Goal: Entertainment & Leisure: Consume media (video, audio)

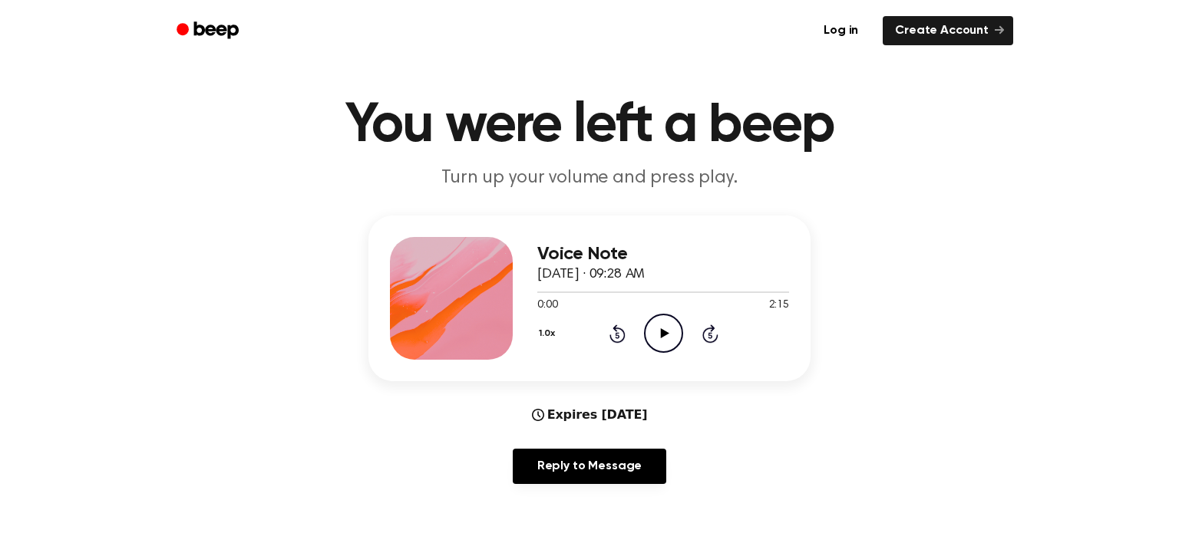
scroll to position [21, 0]
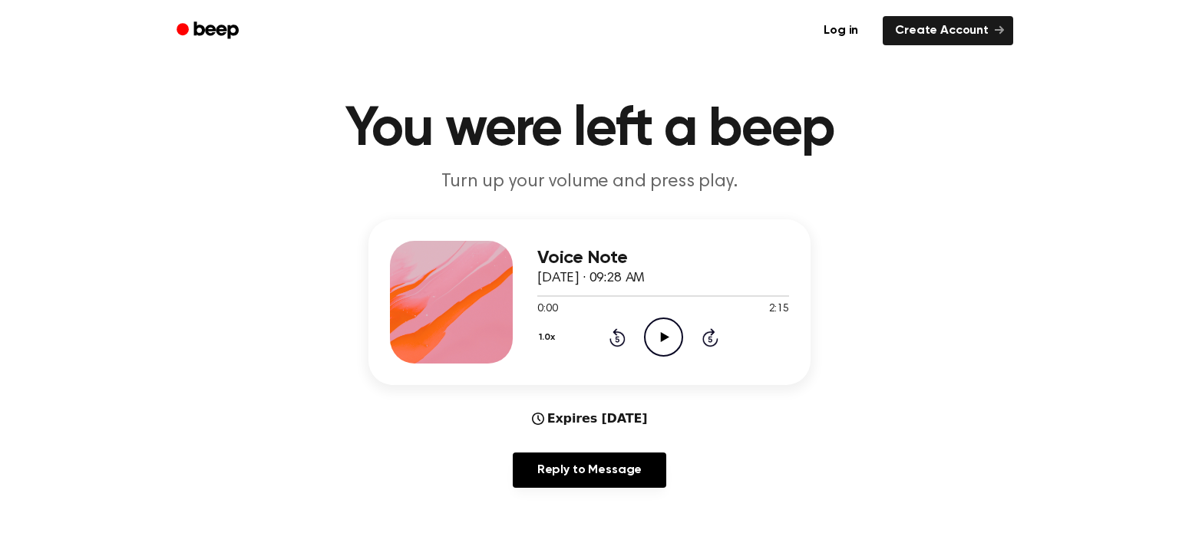
click at [669, 339] on icon "Play Audio" at bounding box center [663, 337] width 39 height 39
click at [547, 340] on button "1.0x" at bounding box center [548, 338] width 23 height 26
click at [575, 511] on div "2.0x" at bounding box center [566, 515] width 59 height 28
click at [669, 346] on icon "Play Audio" at bounding box center [663, 337] width 39 height 39
click at [669, 346] on icon "Pause Audio" at bounding box center [663, 337] width 39 height 39
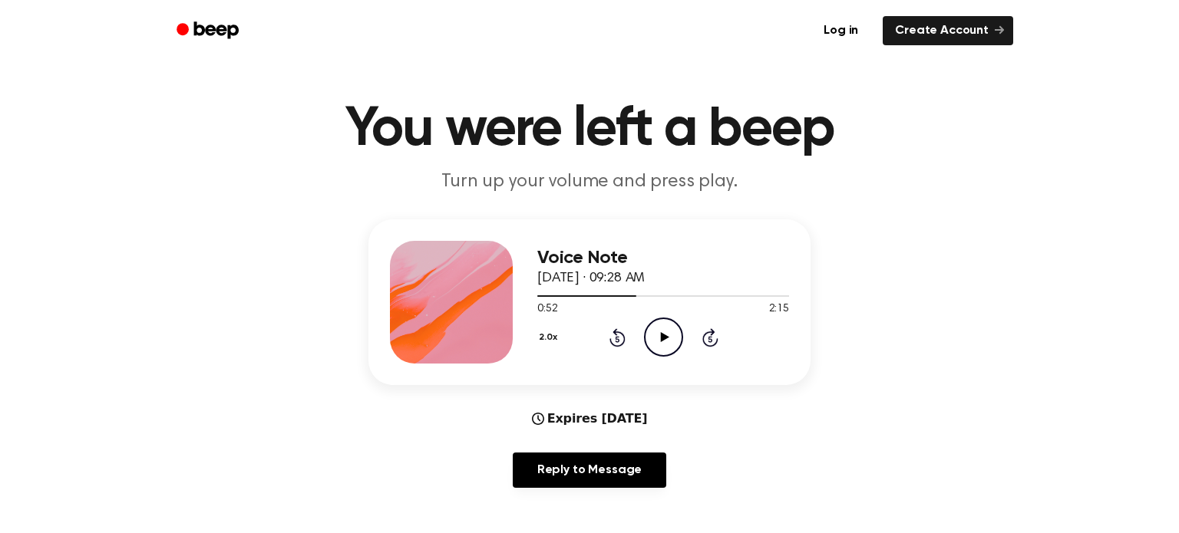
click at [669, 346] on icon "Play Audio" at bounding box center [663, 337] width 39 height 39
click at [669, 346] on icon "Pause Audio" at bounding box center [663, 337] width 39 height 39
click at [669, 325] on icon "Play Audio" at bounding box center [663, 337] width 39 height 39
click at [616, 337] on icon at bounding box center [617, 339] width 4 height 6
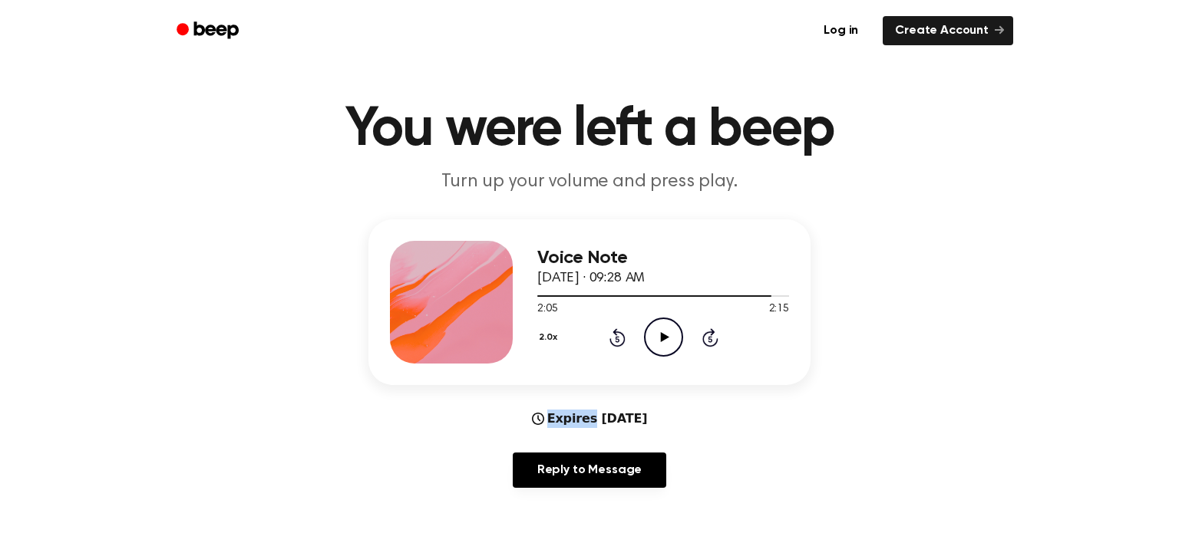
click at [616, 337] on icon at bounding box center [617, 339] width 4 height 6
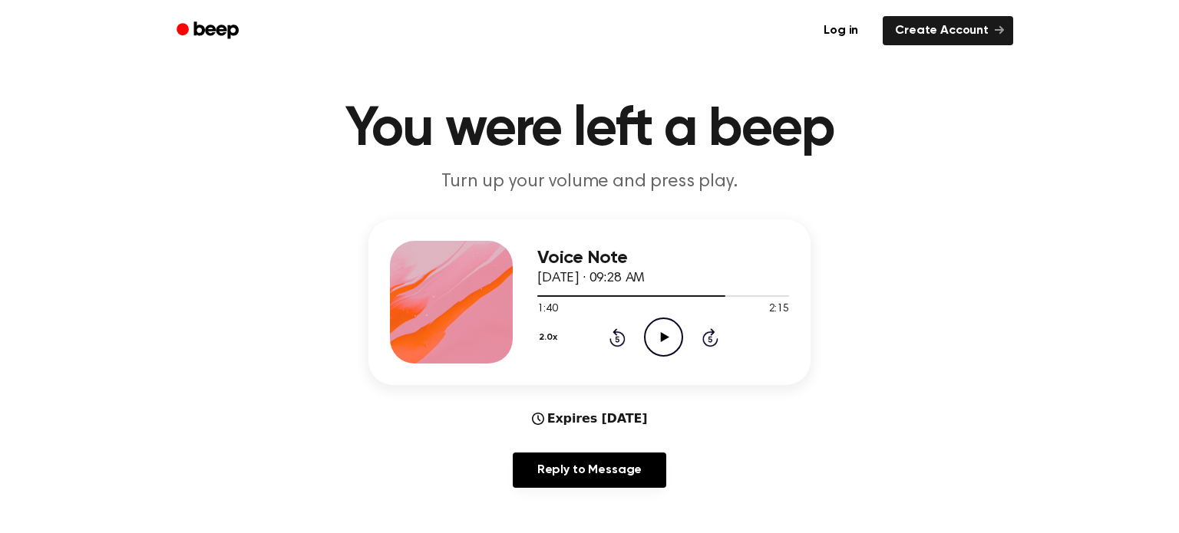
click at [616, 337] on icon at bounding box center [617, 339] width 4 height 6
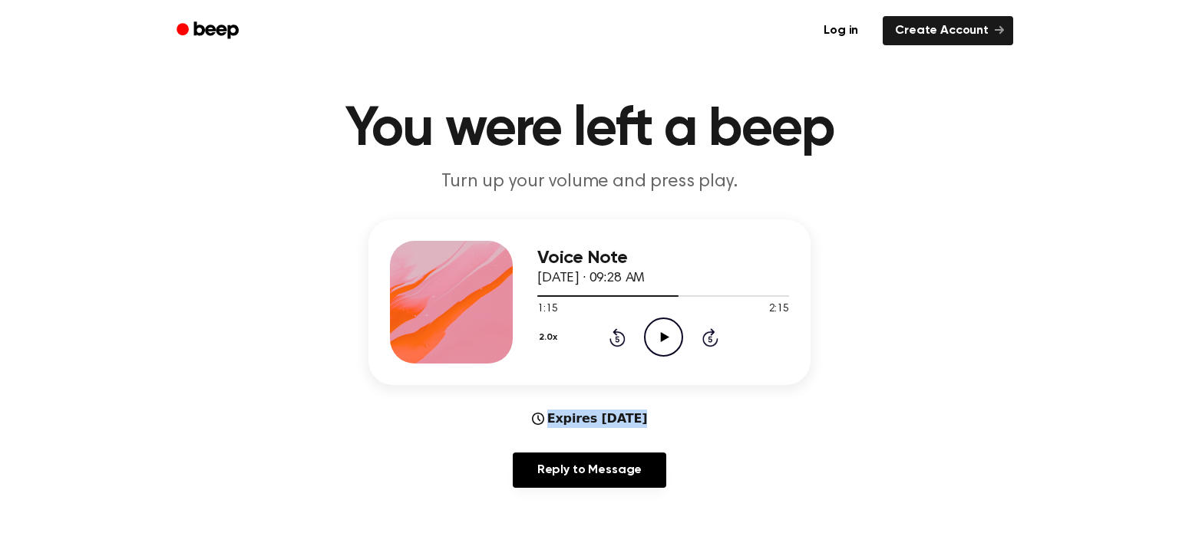
click at [616, 337] on icon at bounding box center [617, 339] width 4 height 6
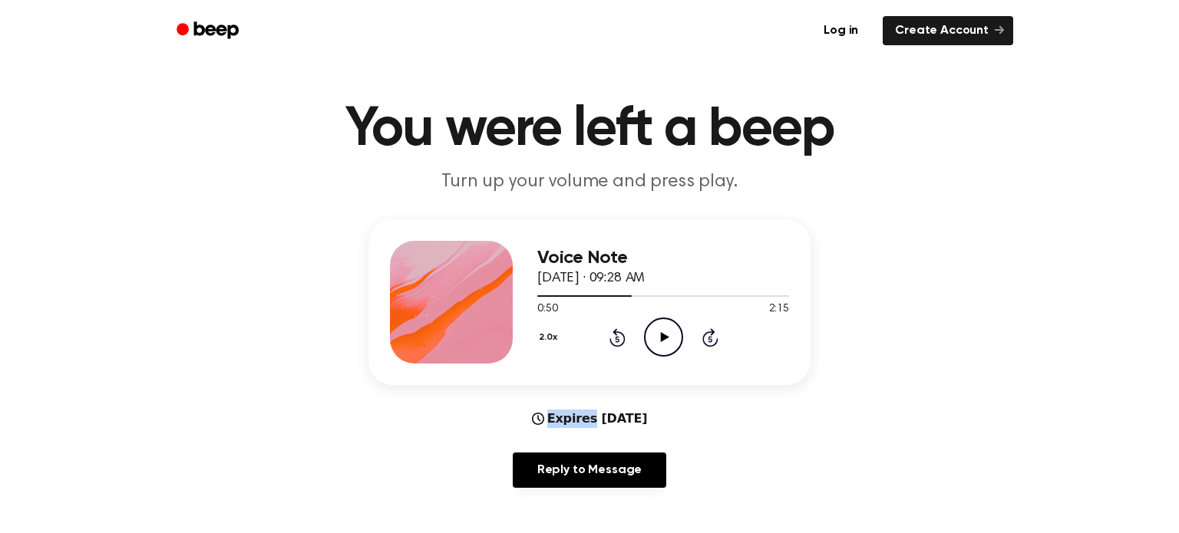
click at [616, 337] on icon at bounding box center [617, 339] width 4 height 6
click at [664, 342] on icon "Play Audio" at bounding box center [663, 337] width 39 height 39
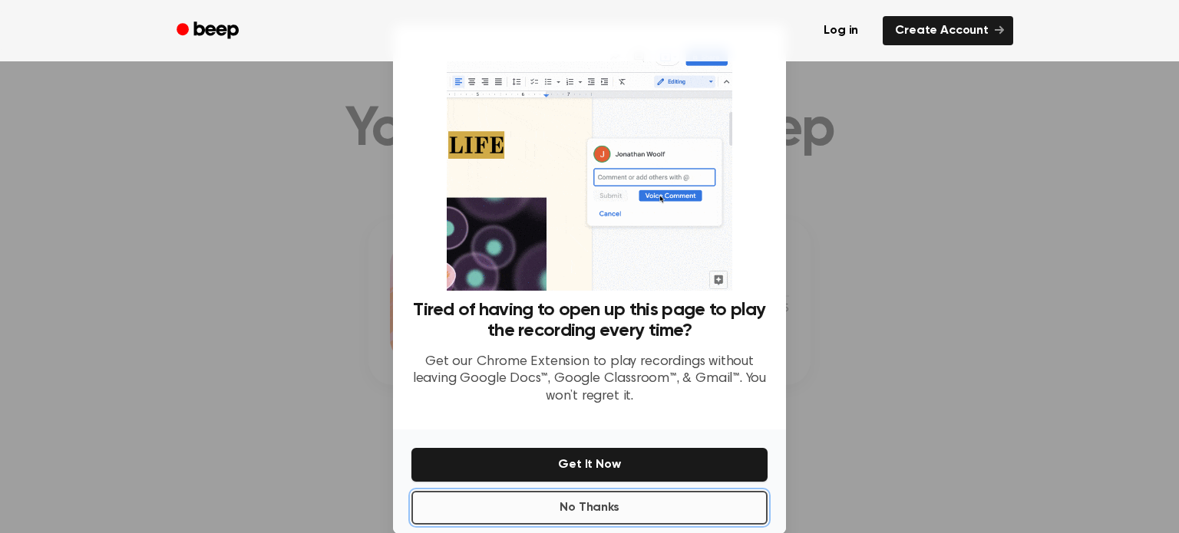
click at [665, 515] on button "No Thanks" at bounding box center [589, 508] width 356 height 34
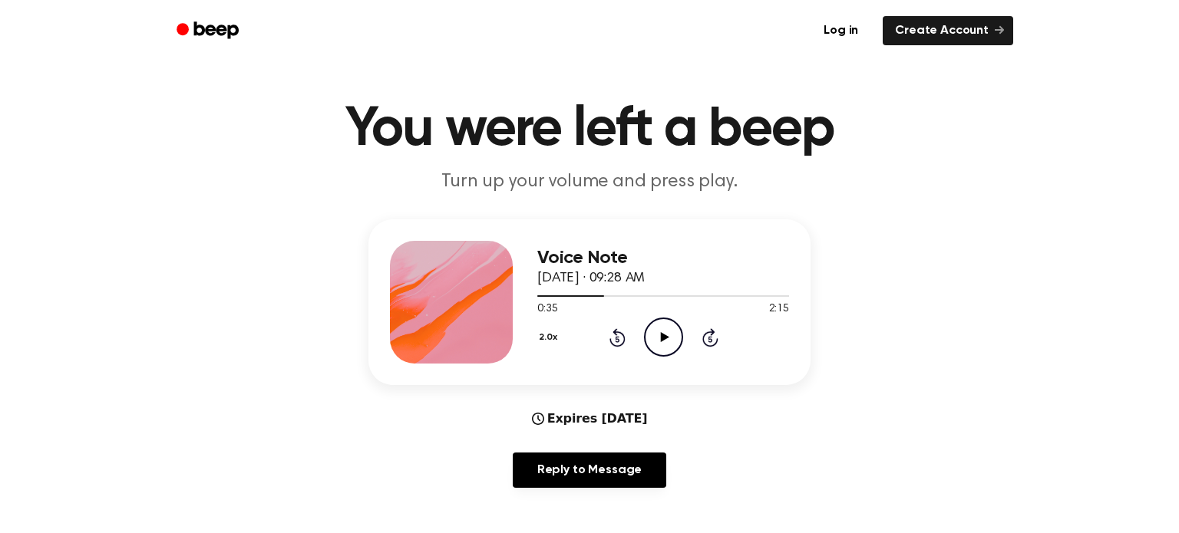
click at [665, 344] on icon "Play Audio" at bounding box center [663, 337] width 39 height 39
click at [665, 344] on icon "Pause Audio" at bounding box center [663, 337] width 39 height 39
click at [665, 344] on icon "Play Audio" at bounding box center [663, 337] width 39 height 39
click at [665, 344] on icon "Pause Audio" at bounding box center [663, 337] width 39 height 39
click at [664, 332] on icon "Play Audio" at bounding box center [663, 337] width 39 height 39
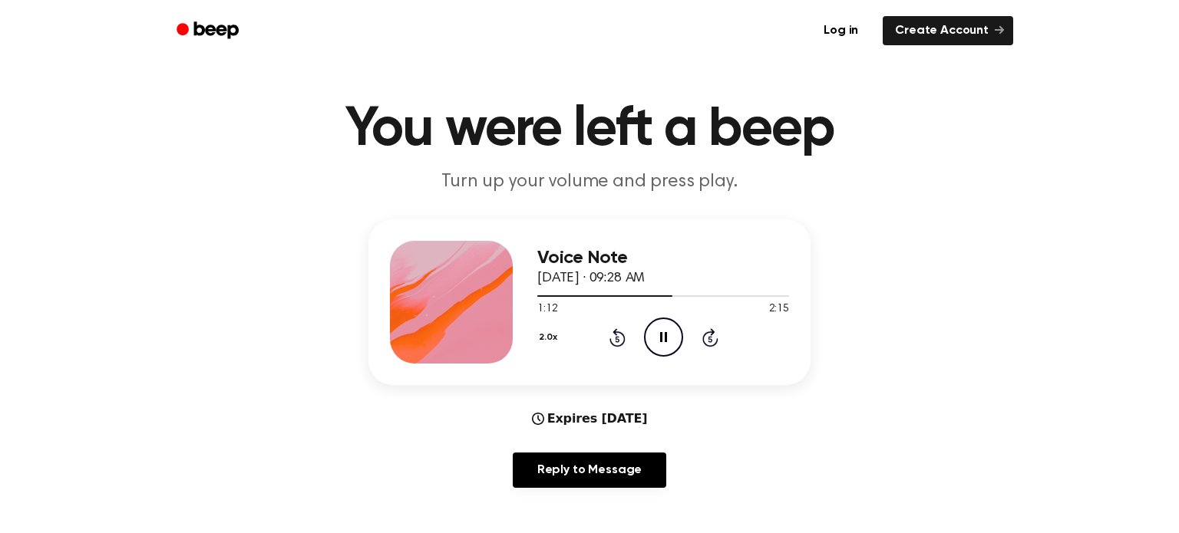
click at [662, 338] on icon at bounding box center [663, 337] width 7 height 10
click at [661, 337] on icon at bounding box center [664, 337] width 8 height 10
click at [661, 337] on icon at bounding box center [663, 337] width 7 height 10
click at [661, 337] on icon at bounding box center [664, 337] width 8 height 10
click at [661, 337] on icon at bounding box center [663, 337] width 7 height 10
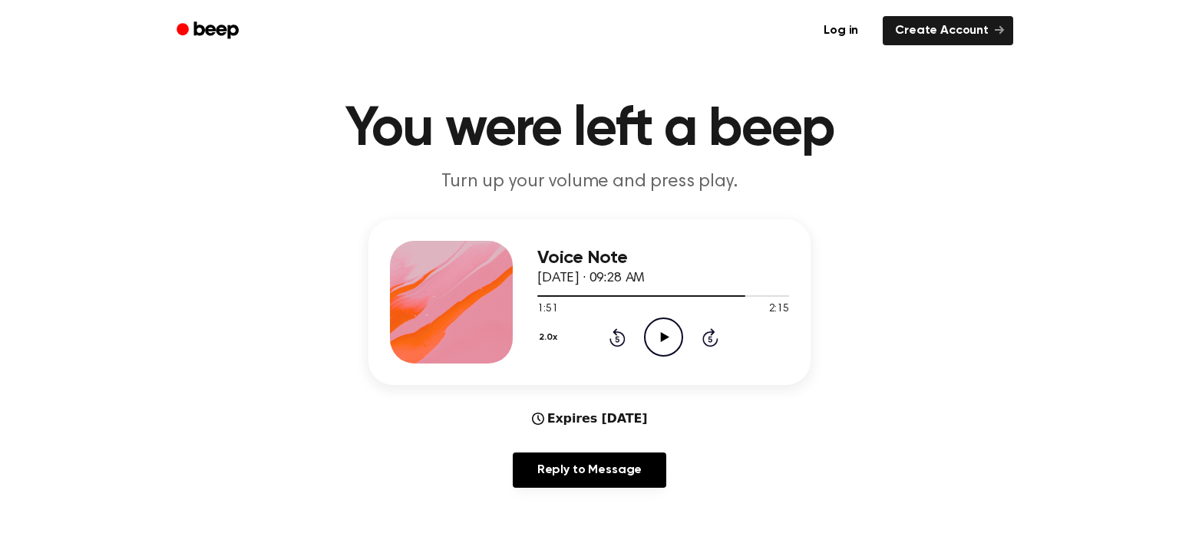
click at [622, 341] on icon "Rewind 5 seconds" at bounding box center [617, 338] width 17 height 20
